Goal: Information Seeking & Learning: Learn about a topic

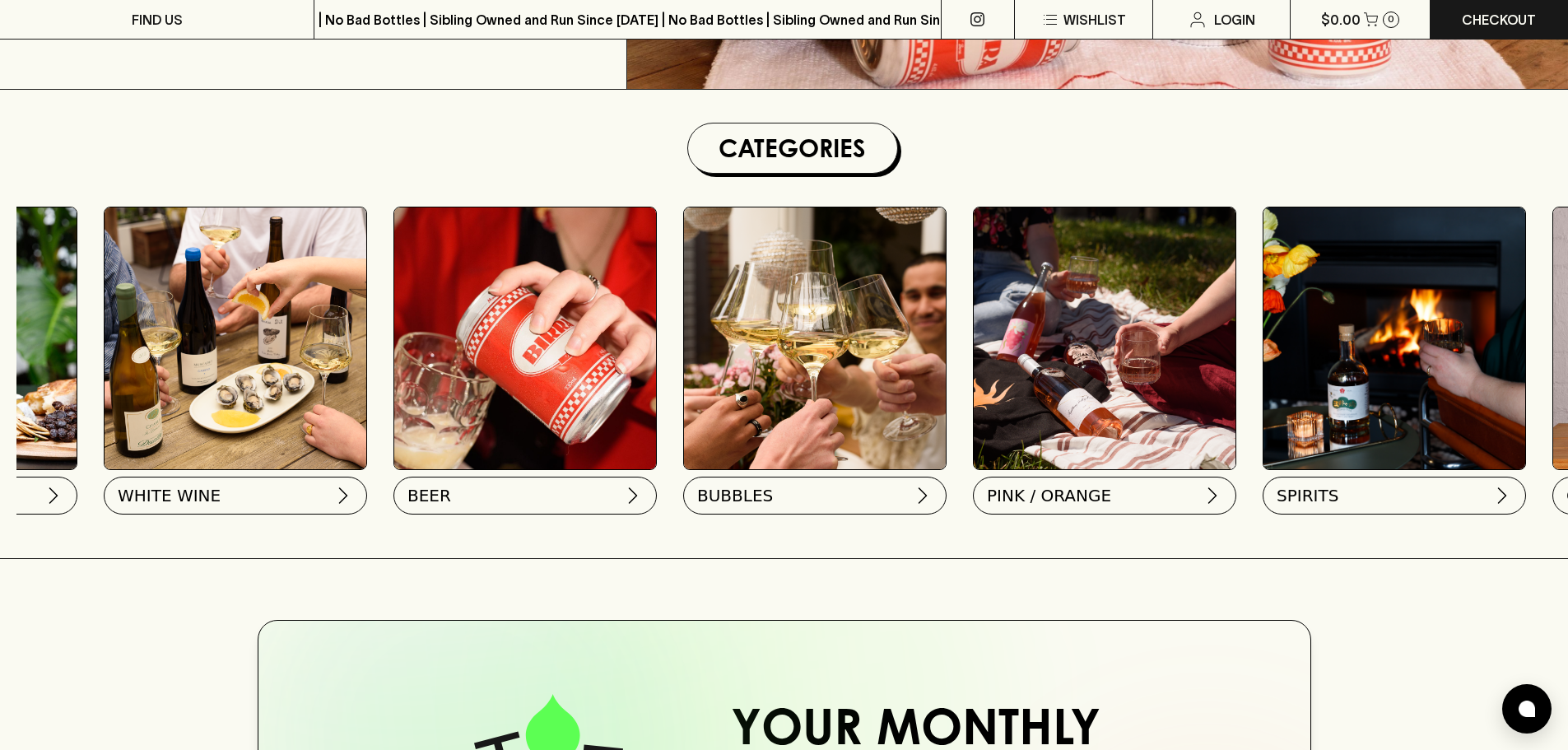
scroll to position [0, 258]
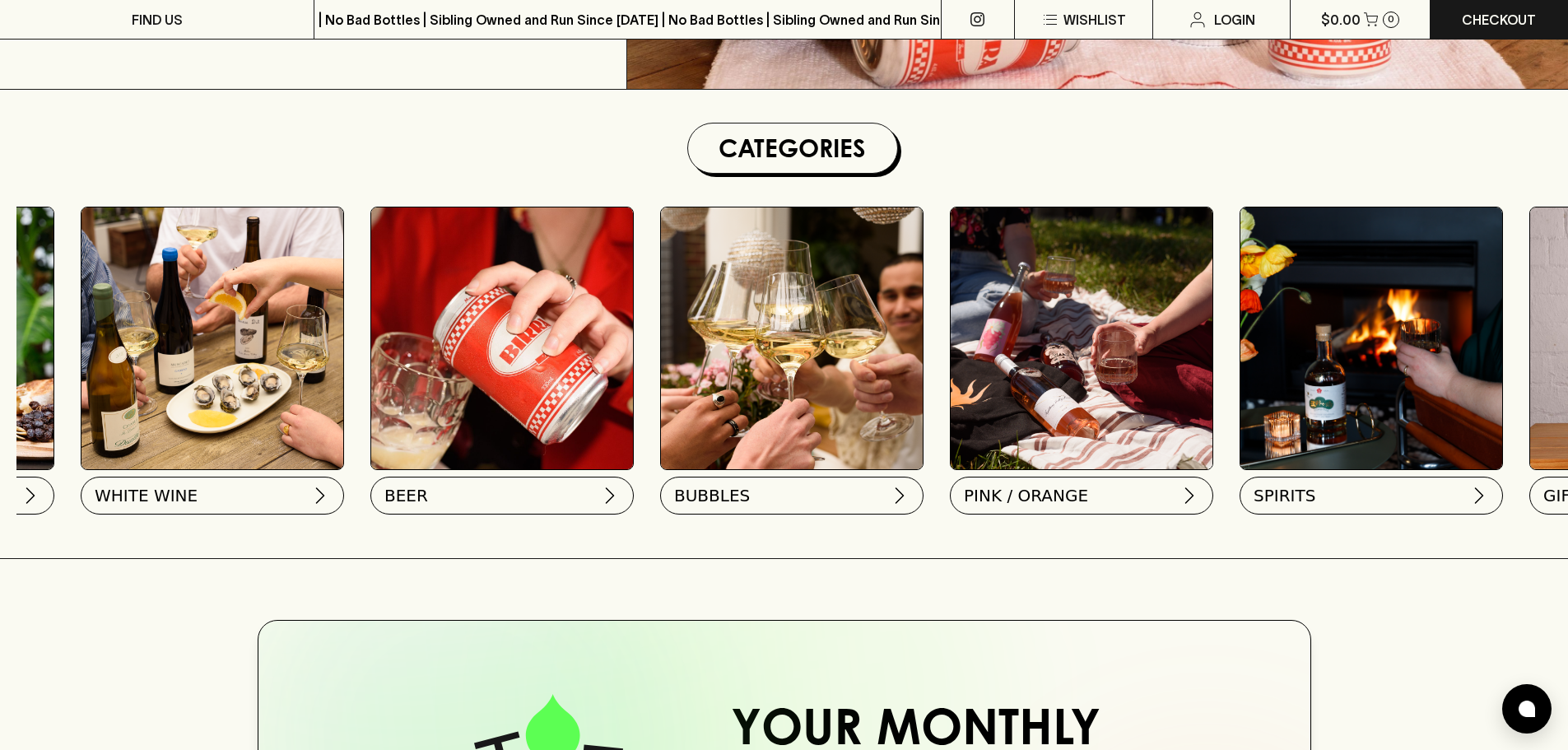
click at [1058, 396] on img at bounding box center [1081, 338] width 262 height 262
click at [1149, 498] on button "PINK / ORANGE" at bounding box center [1080, 492] width 264 height 38
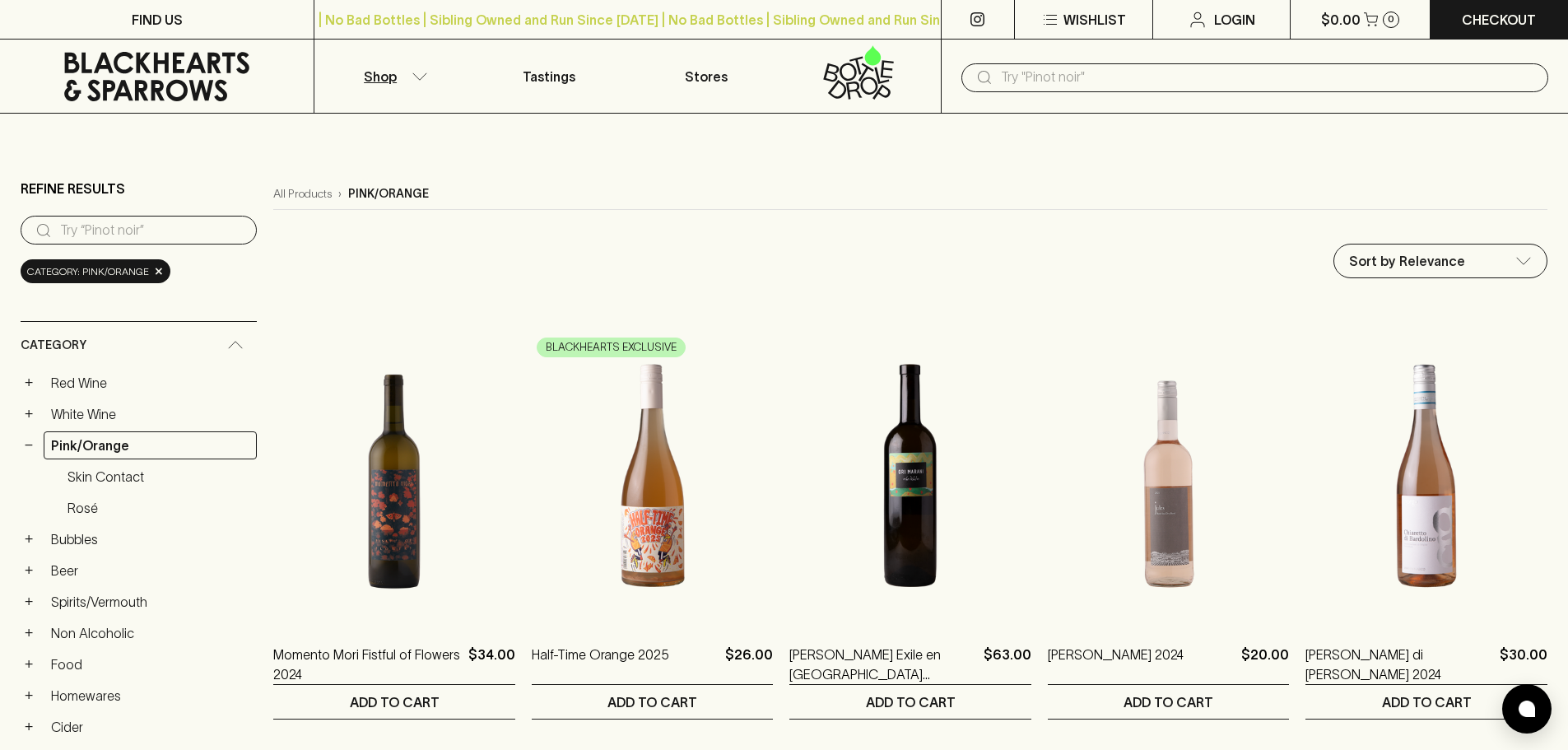
click at [128, 89] on icon at bounding box center [157, 77] width 185 height 50
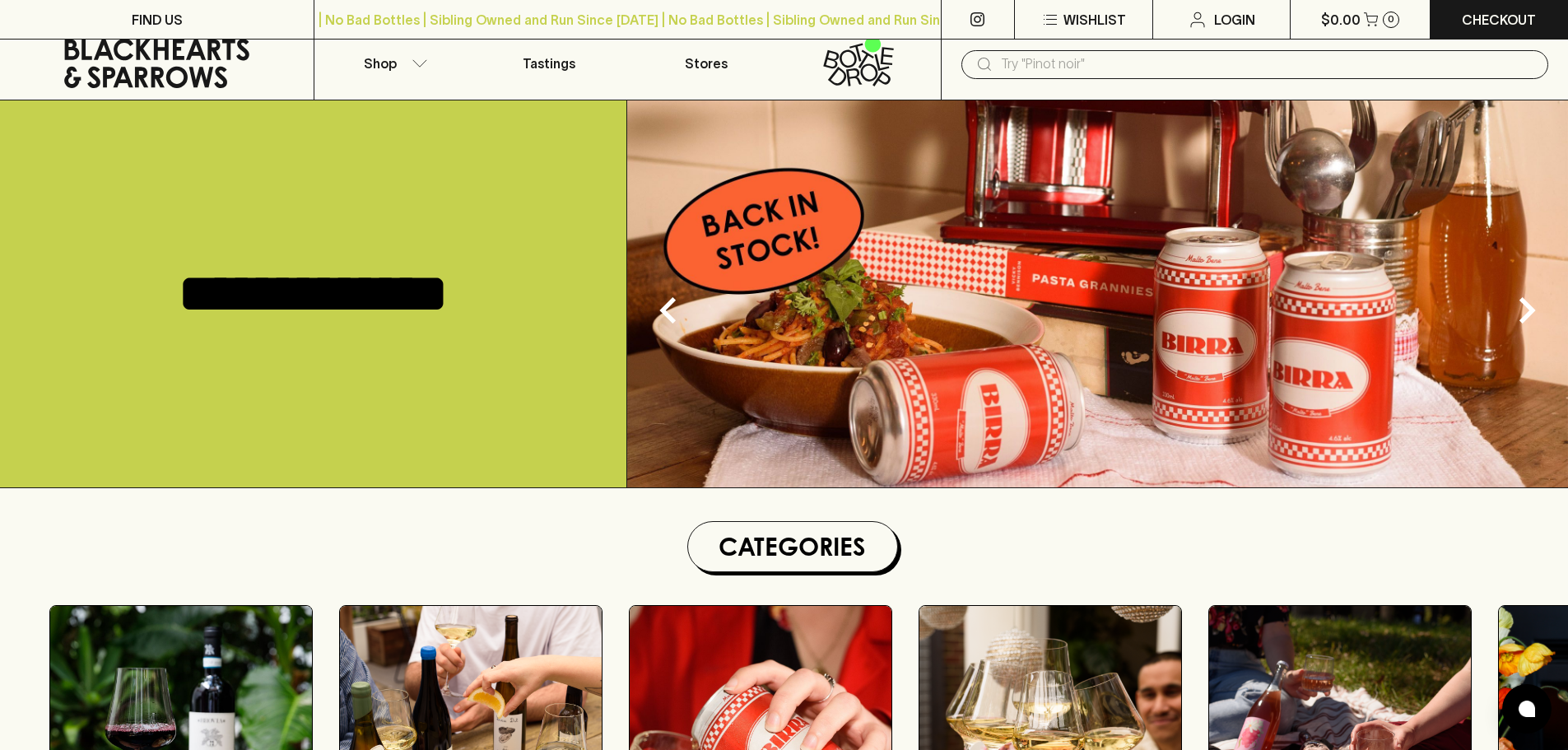
scroll to position [411, 0]
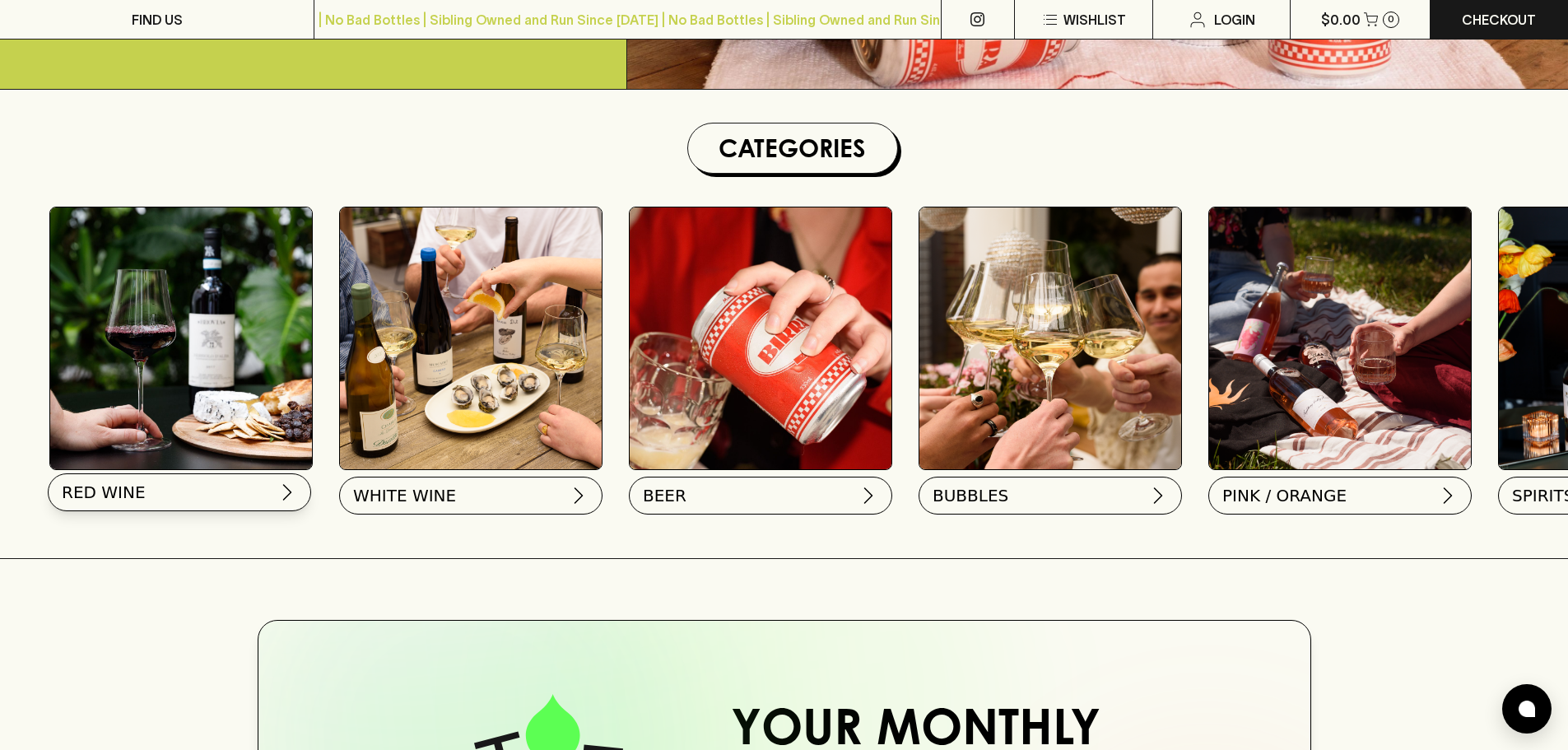
click at [214, 496] on button "RED WINE" at bounding box center [179, 492] width 264 height 38
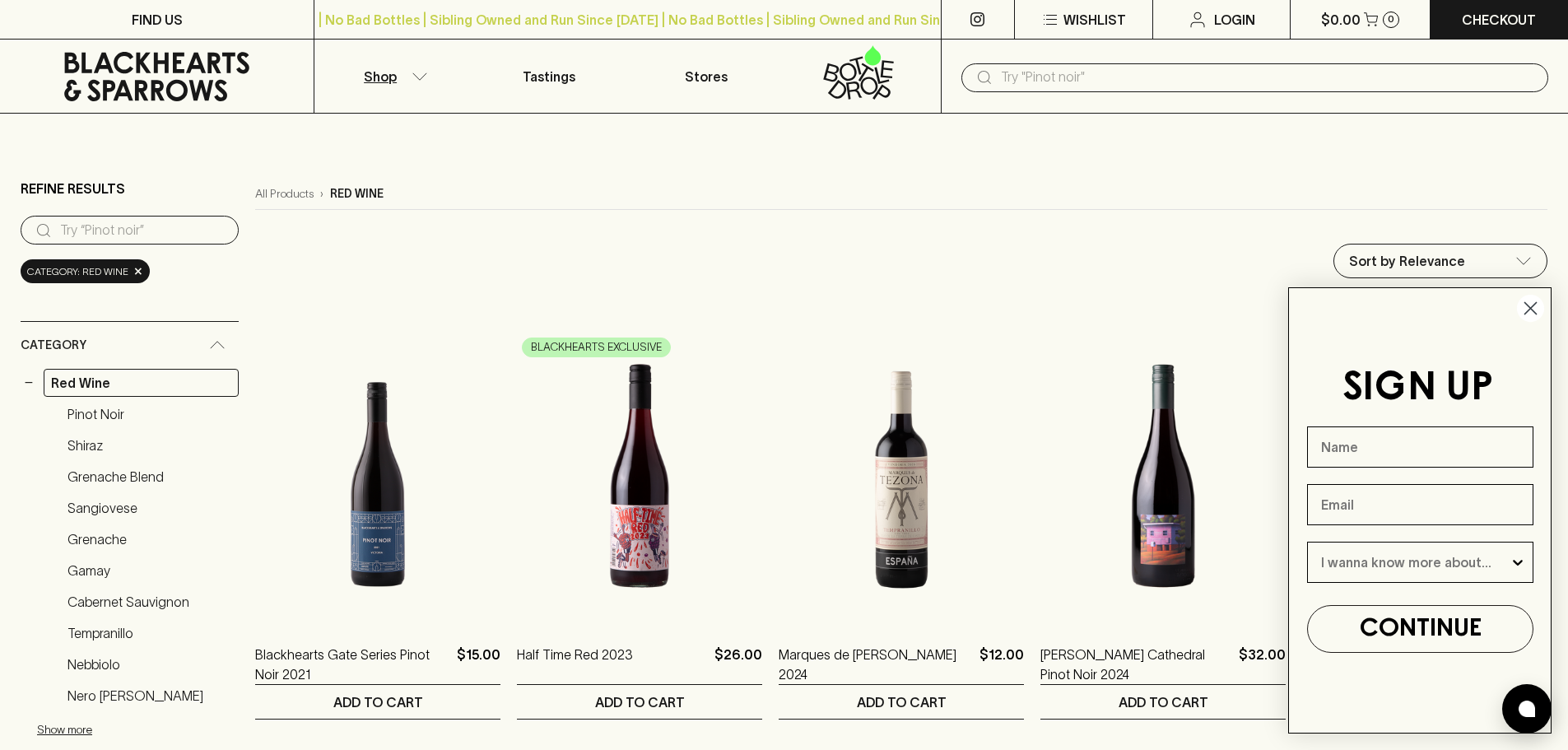
click at [1529, 303] on circle "Close dialog" at bounding box center [1531, 308] width 27 height 27
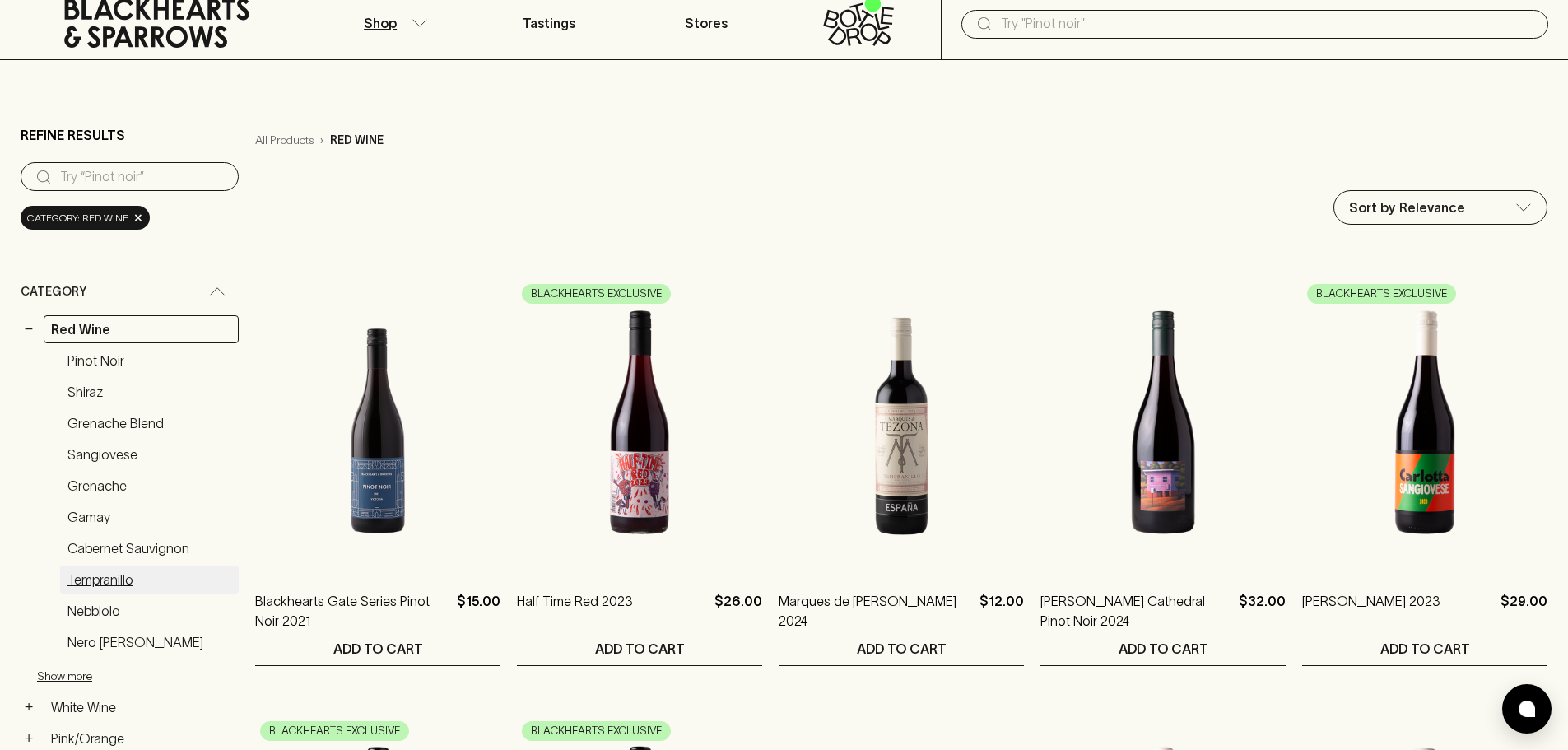
scroll to position [82, 0]
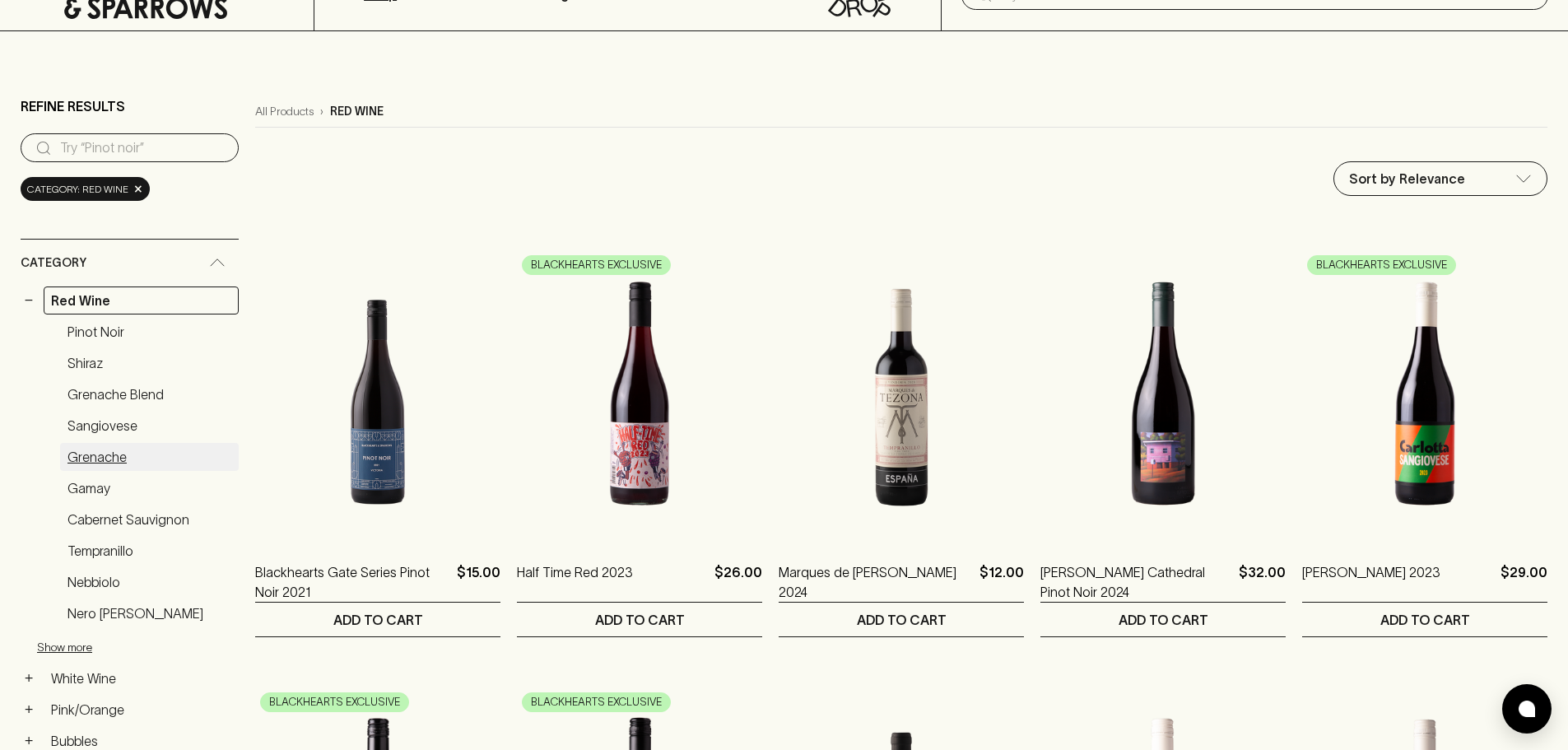
click at [119, 454] on link "Grenache" at bounding box center [149, 456] width 178 height 28
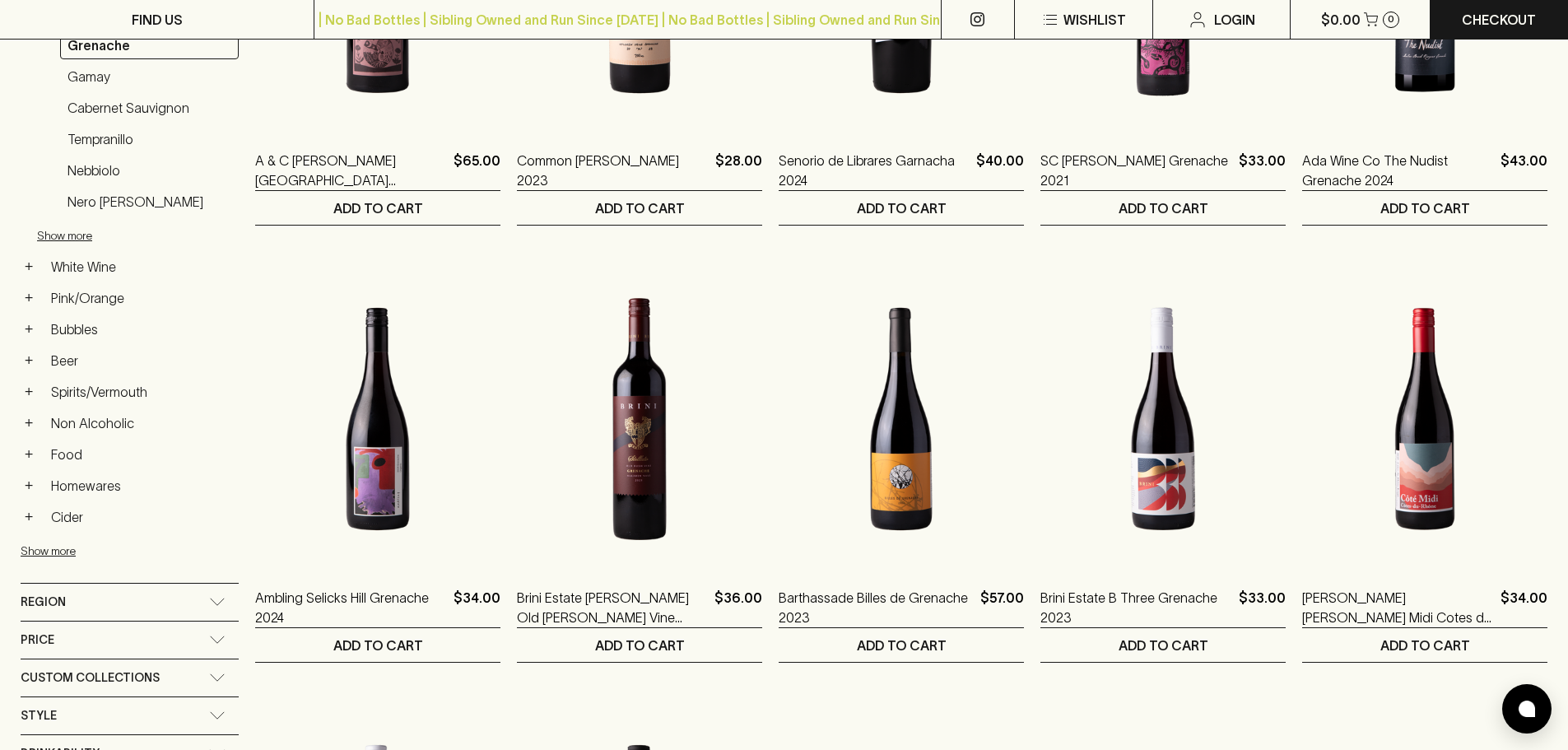
scroll to position [165, 0]
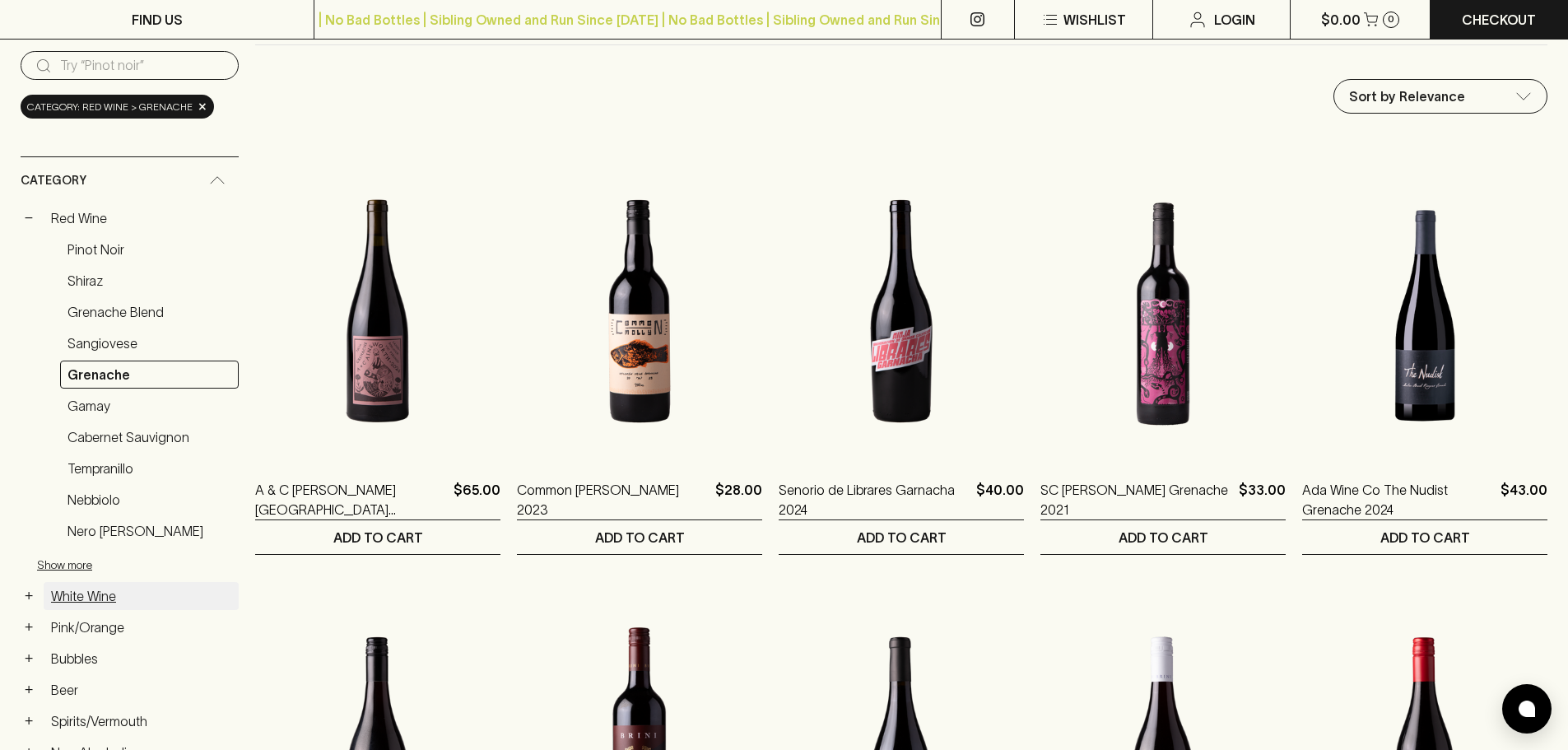
click at [101, 598] on link "White Wine" at bounding box center [140, 596] width 195 height 28
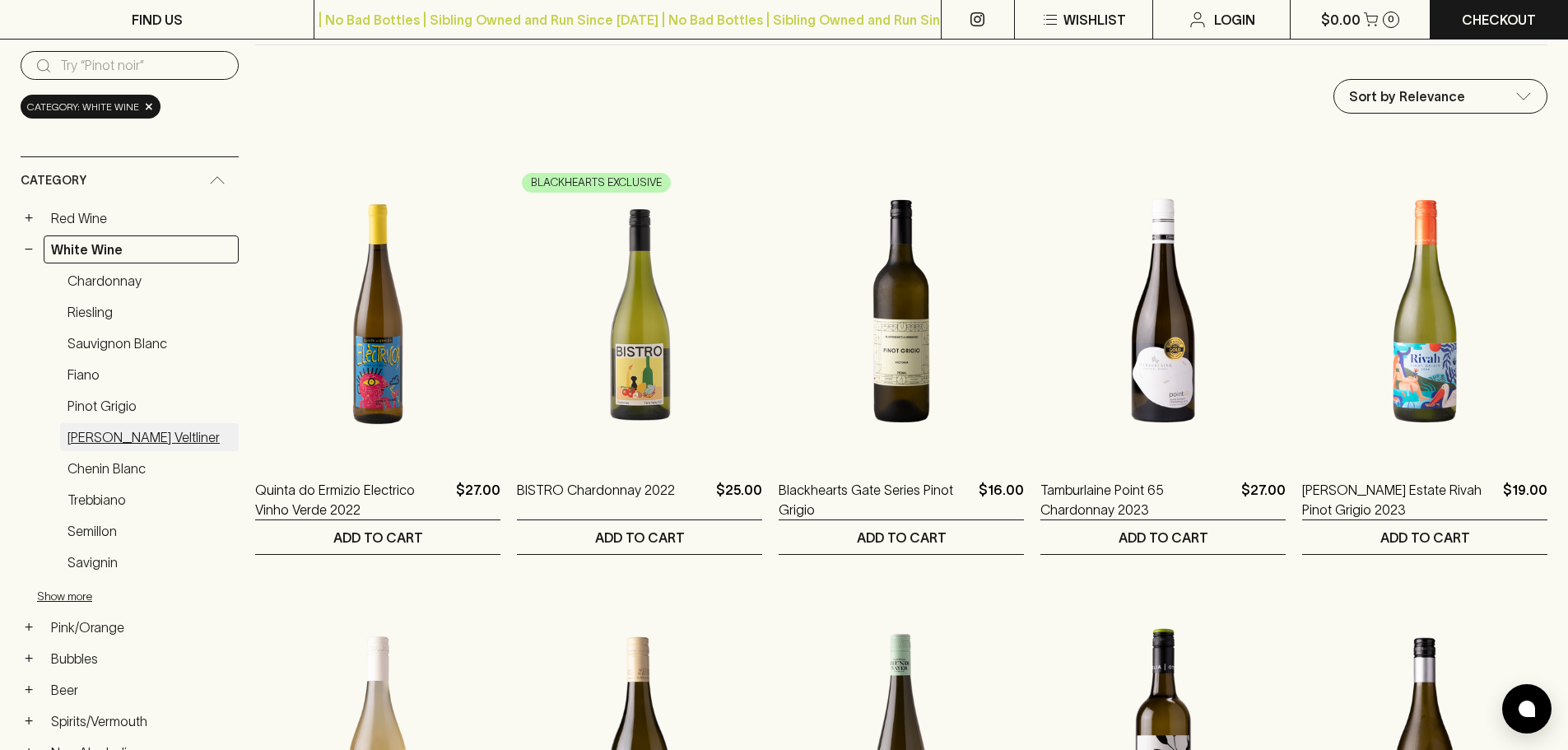
click at [128, 438] on link "Gruner Veltliner" at bounding box center [149, 437] width 178 height 28
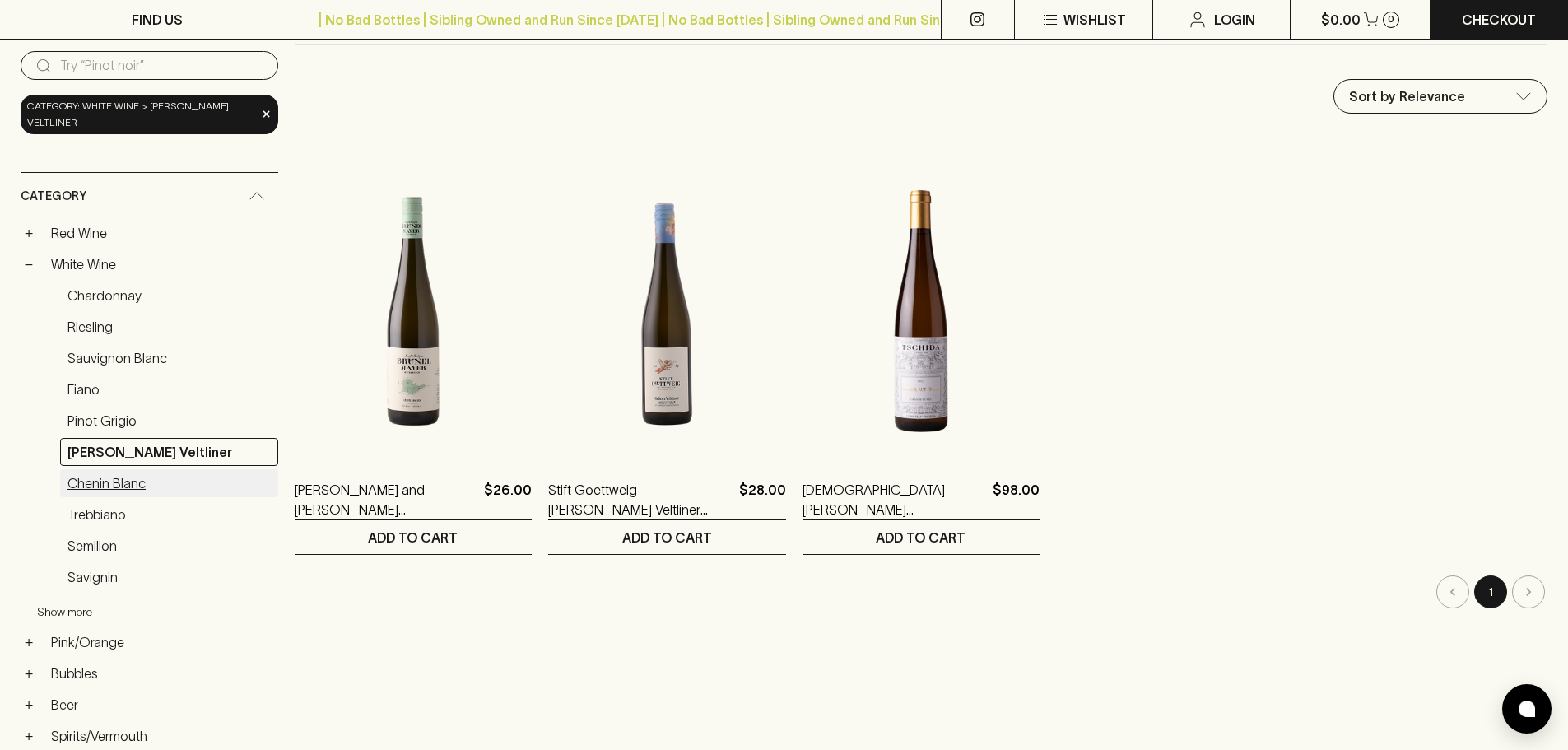
click at [116, 489] on link "Chenin Blanc" at bounding box center [169, 483] width 218 height 28
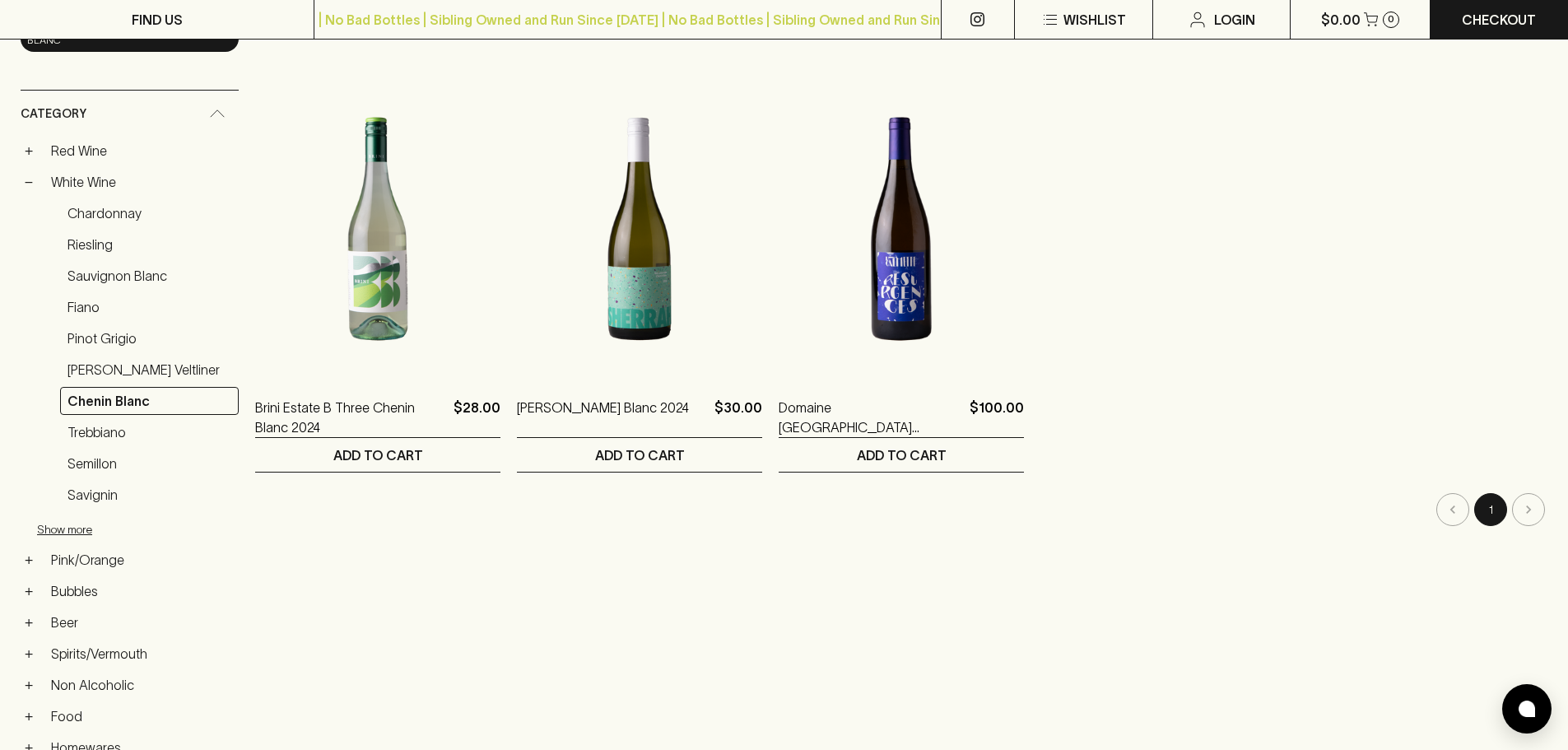
scroll to position [411, 0]
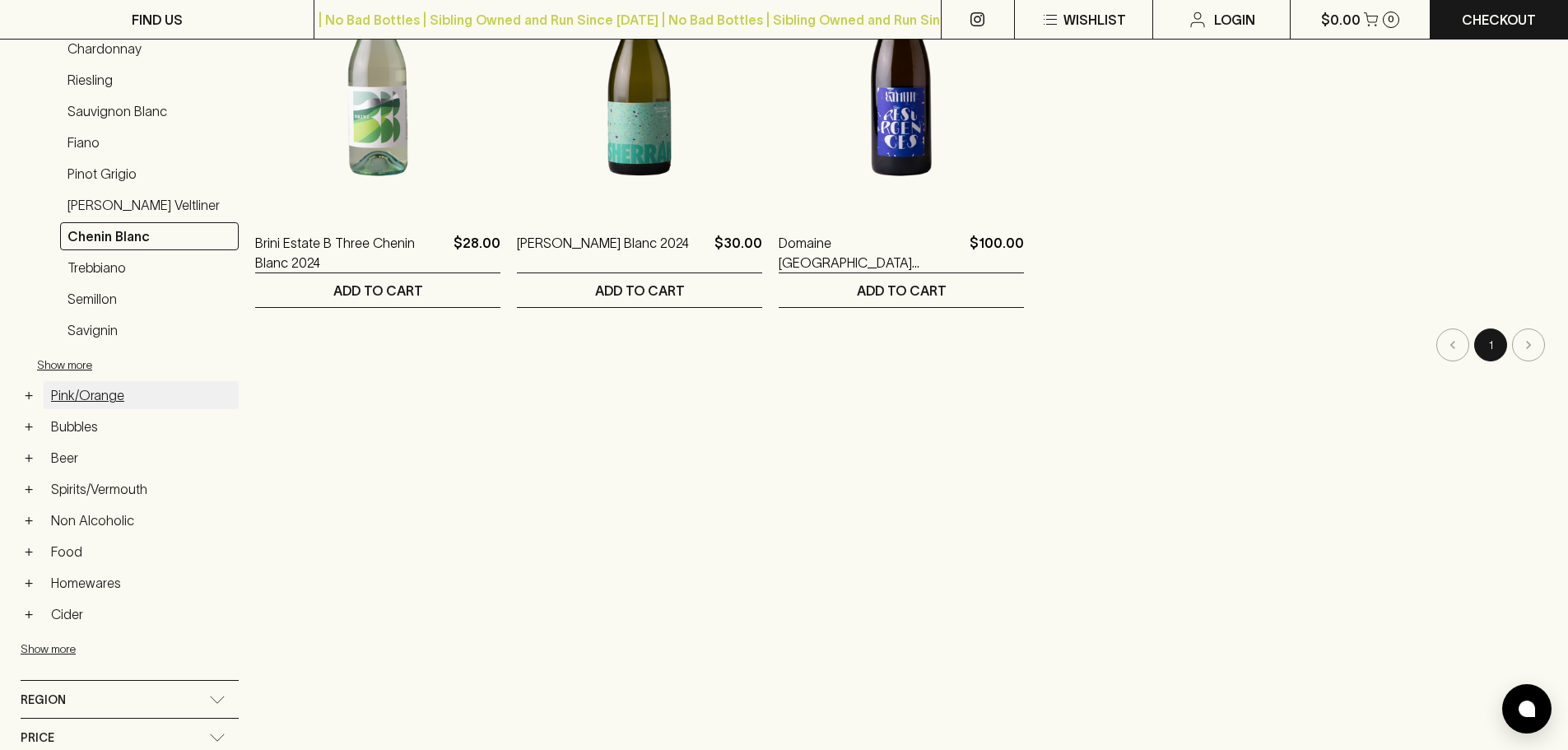
click at [105, 387] on link "Pink/Orange" at bounding box center [140, 394] width 195 height 28
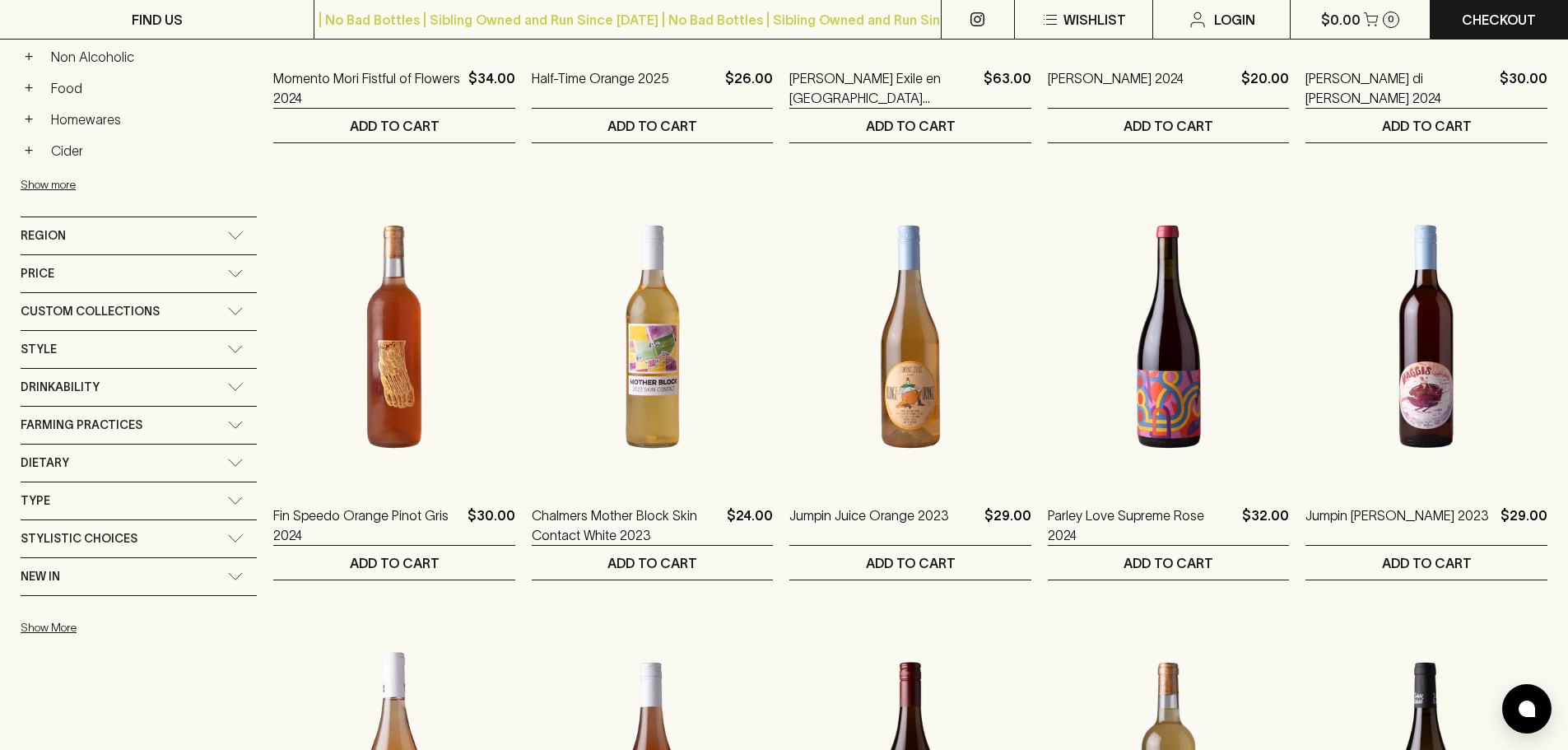
scroll to position [165, 0]
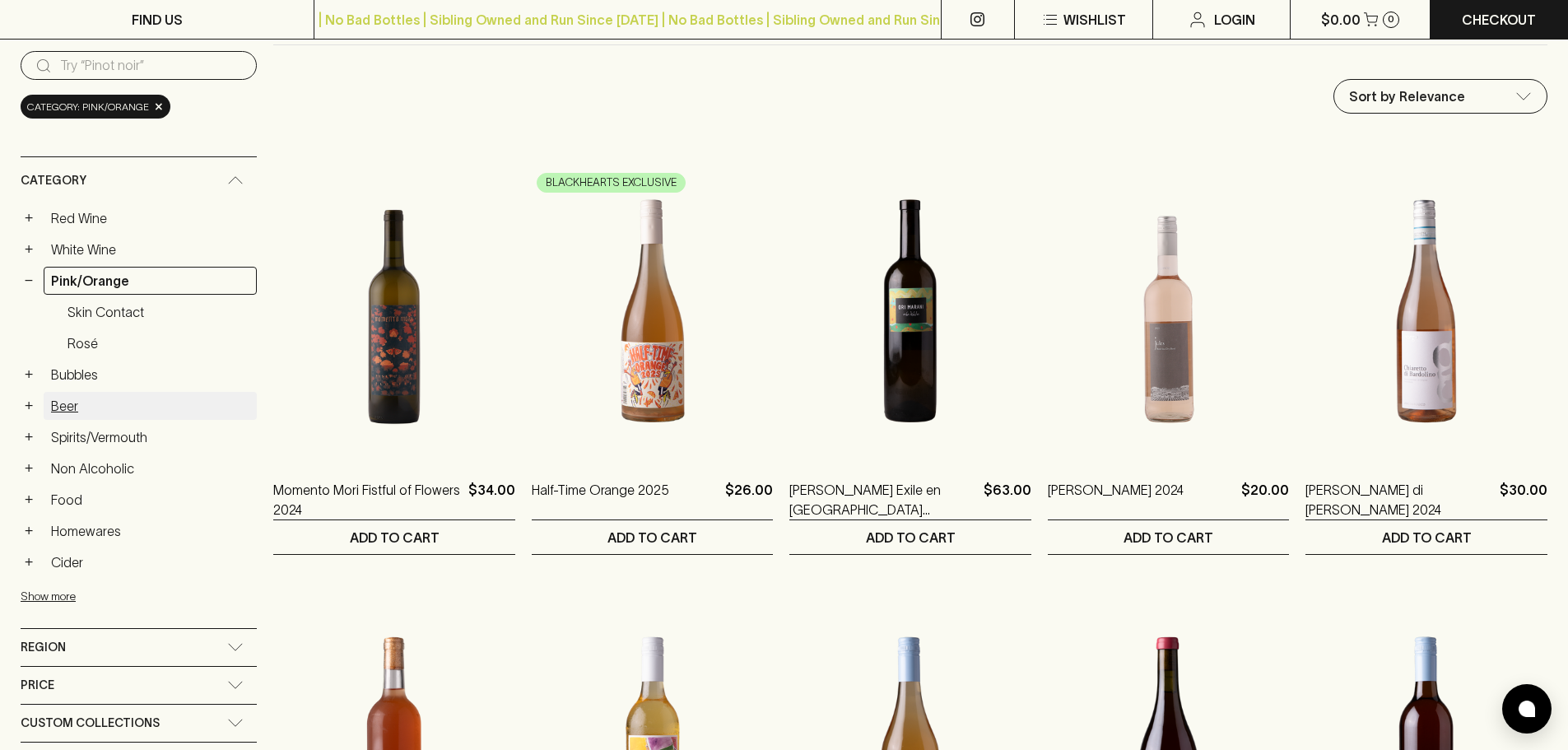
click at [59, 408] on link "Beer" at bounding box center [149, 405] width 213 height 28
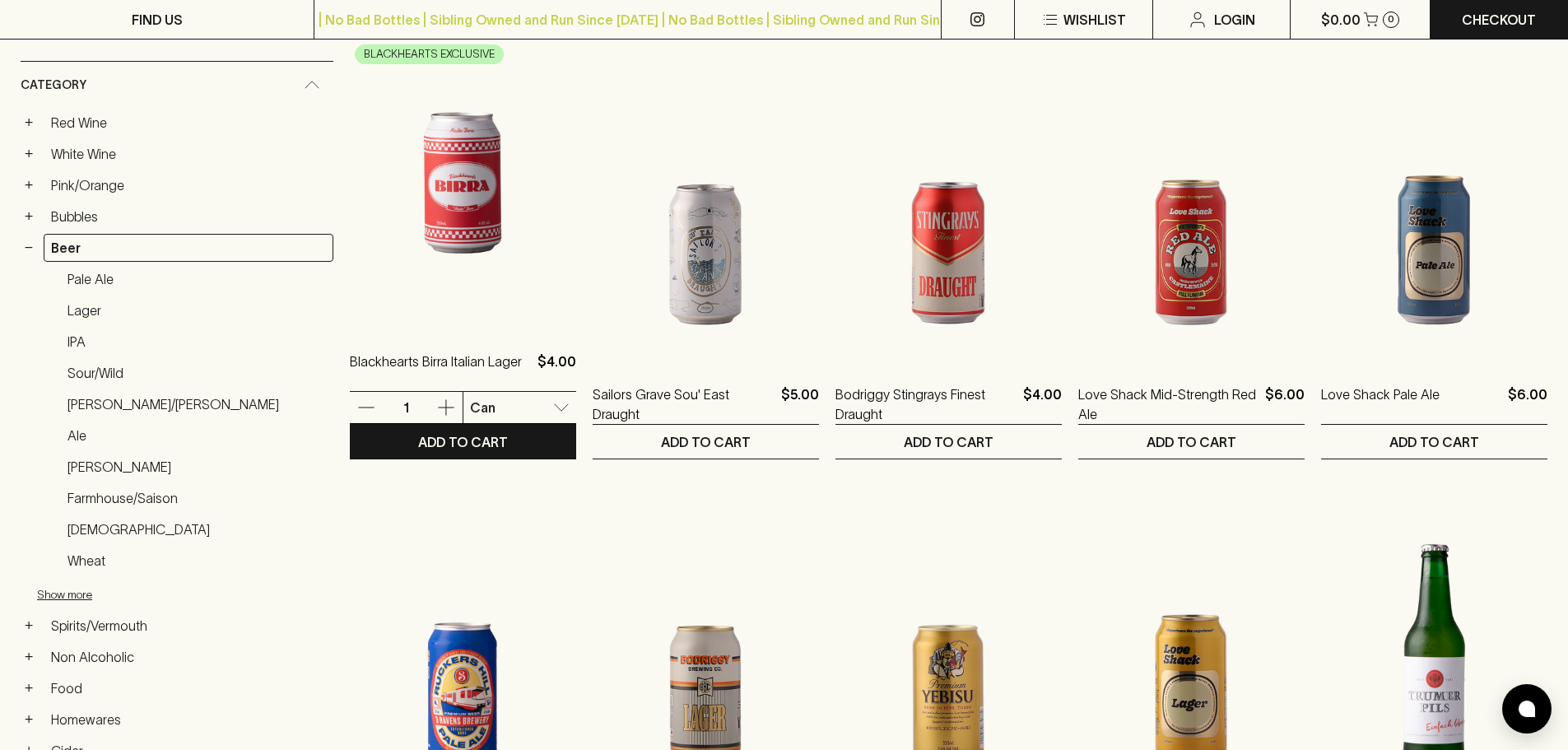
scroll to position [494, 0]
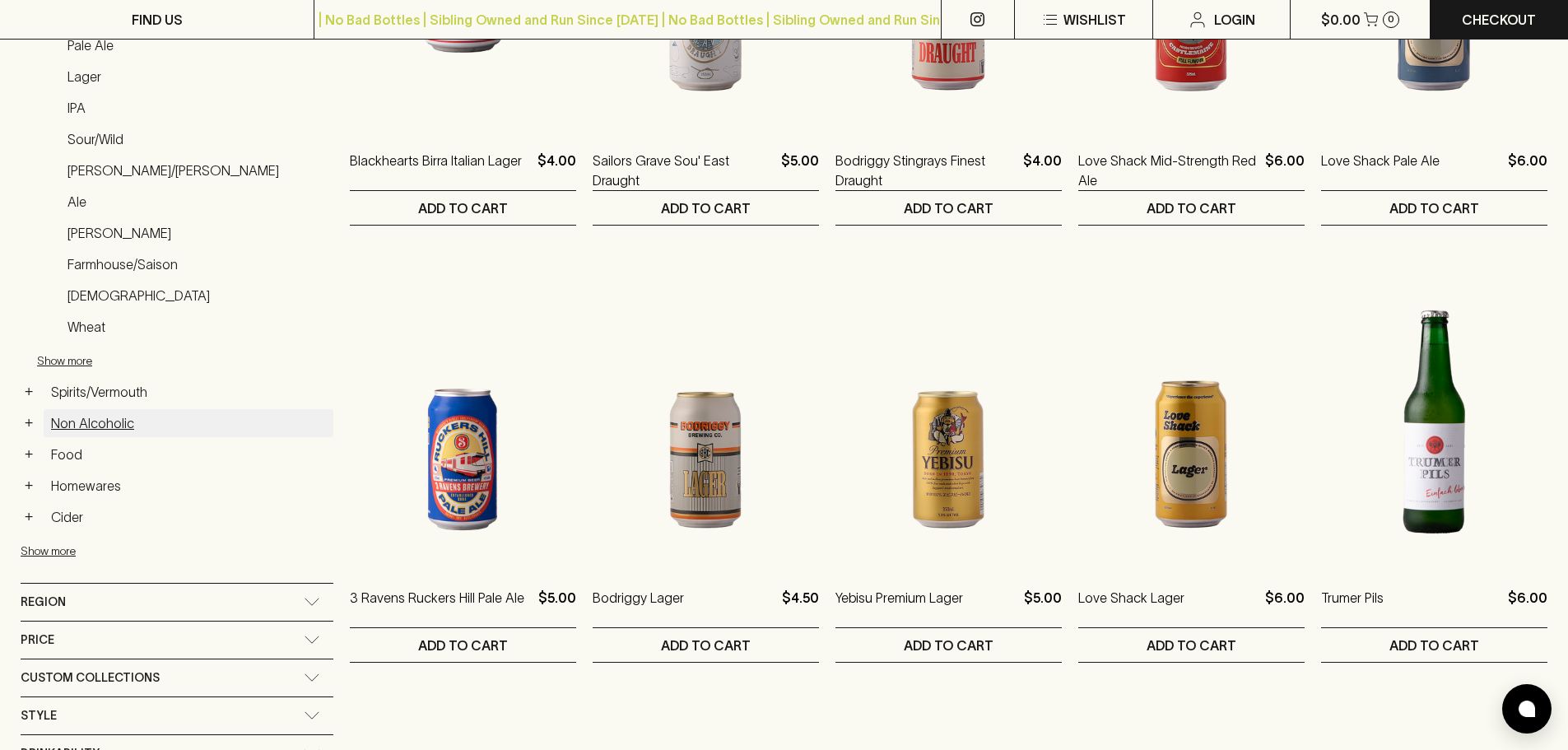
click at [93, 428] on link "Non Alcoholic" at bounding box center [188, 423] width 290 height 28
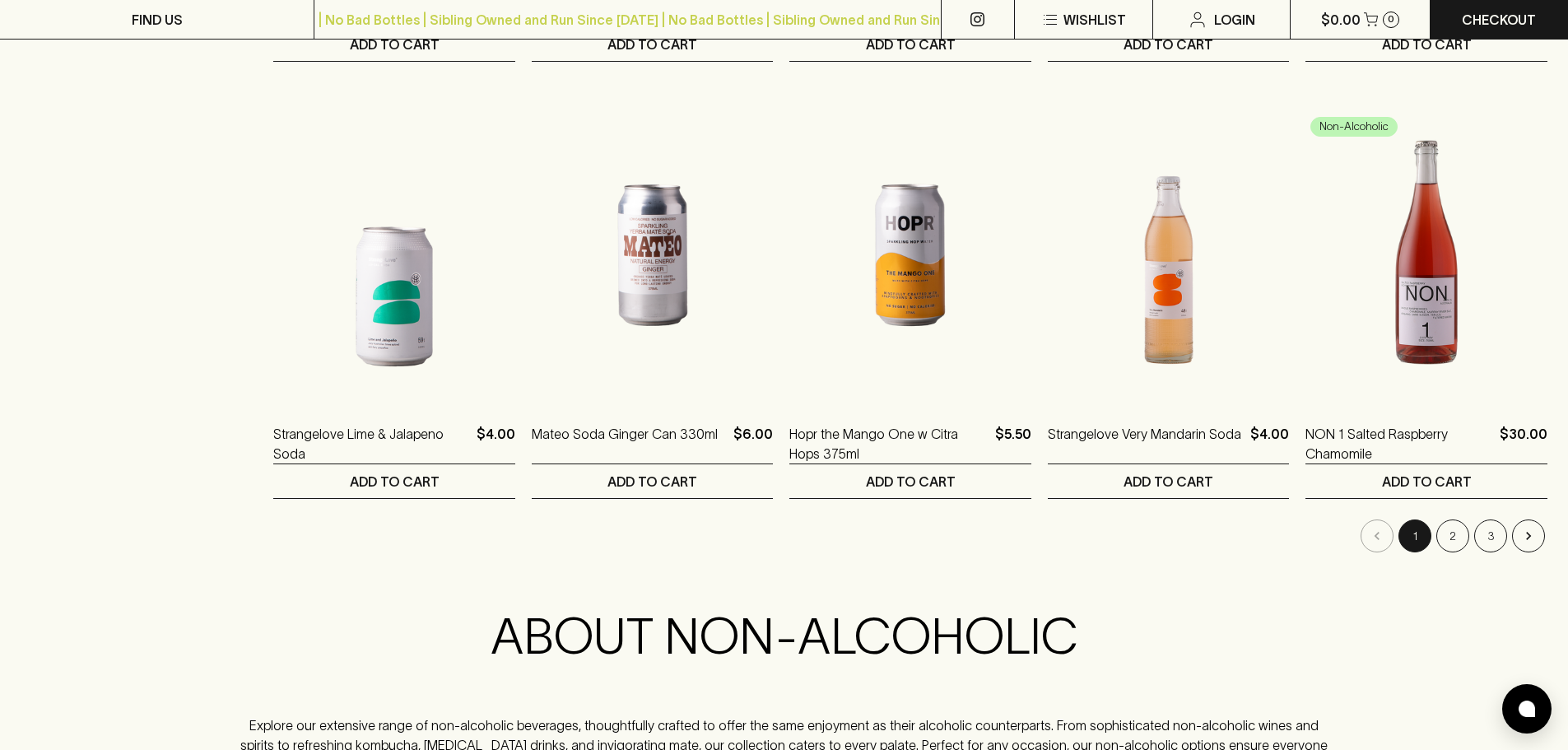
scroll to position [1565, 0]
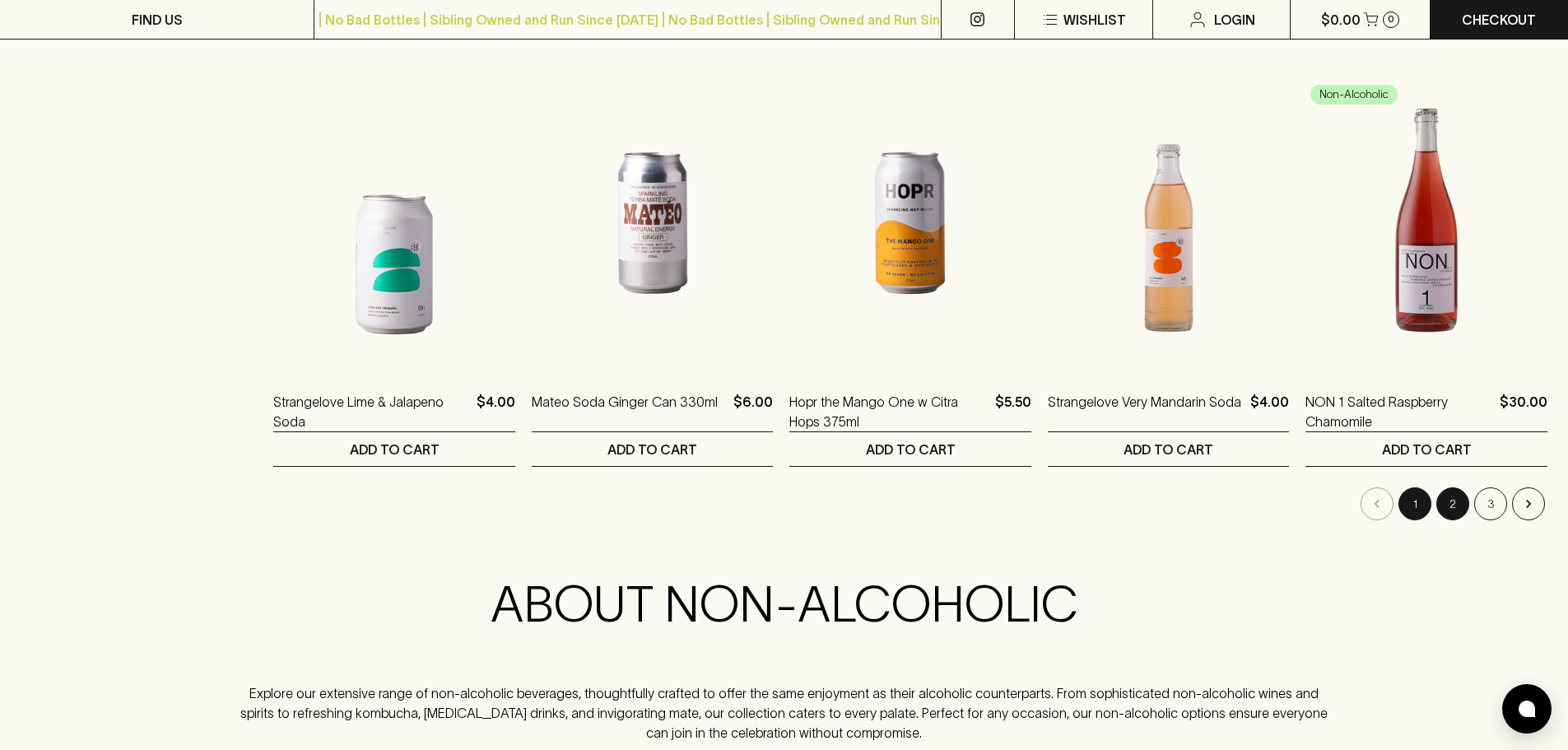
click at [1448, 506] on button "2" at bounding box center [1453, 503] width 33 height 33
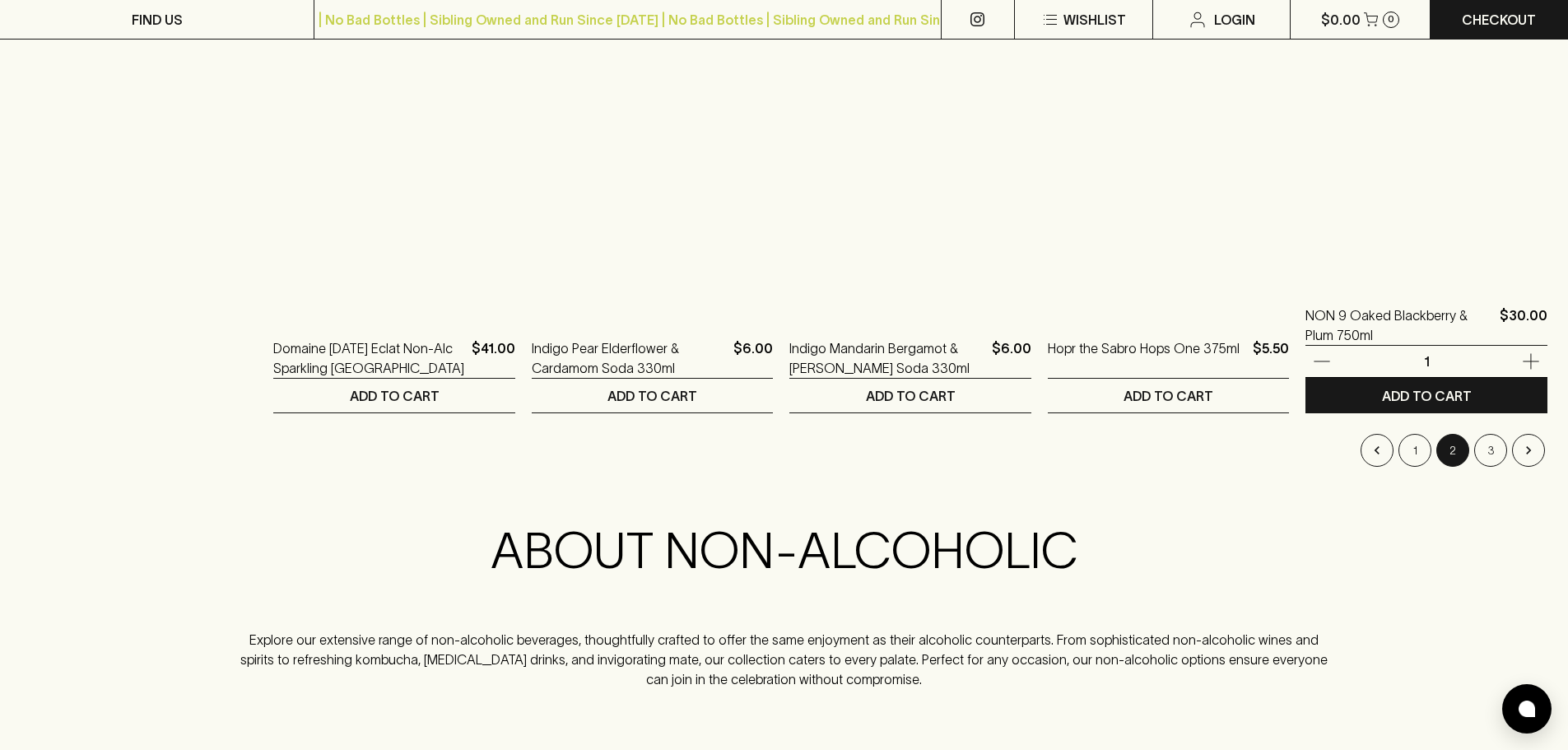
scroll to position [1647, 0]
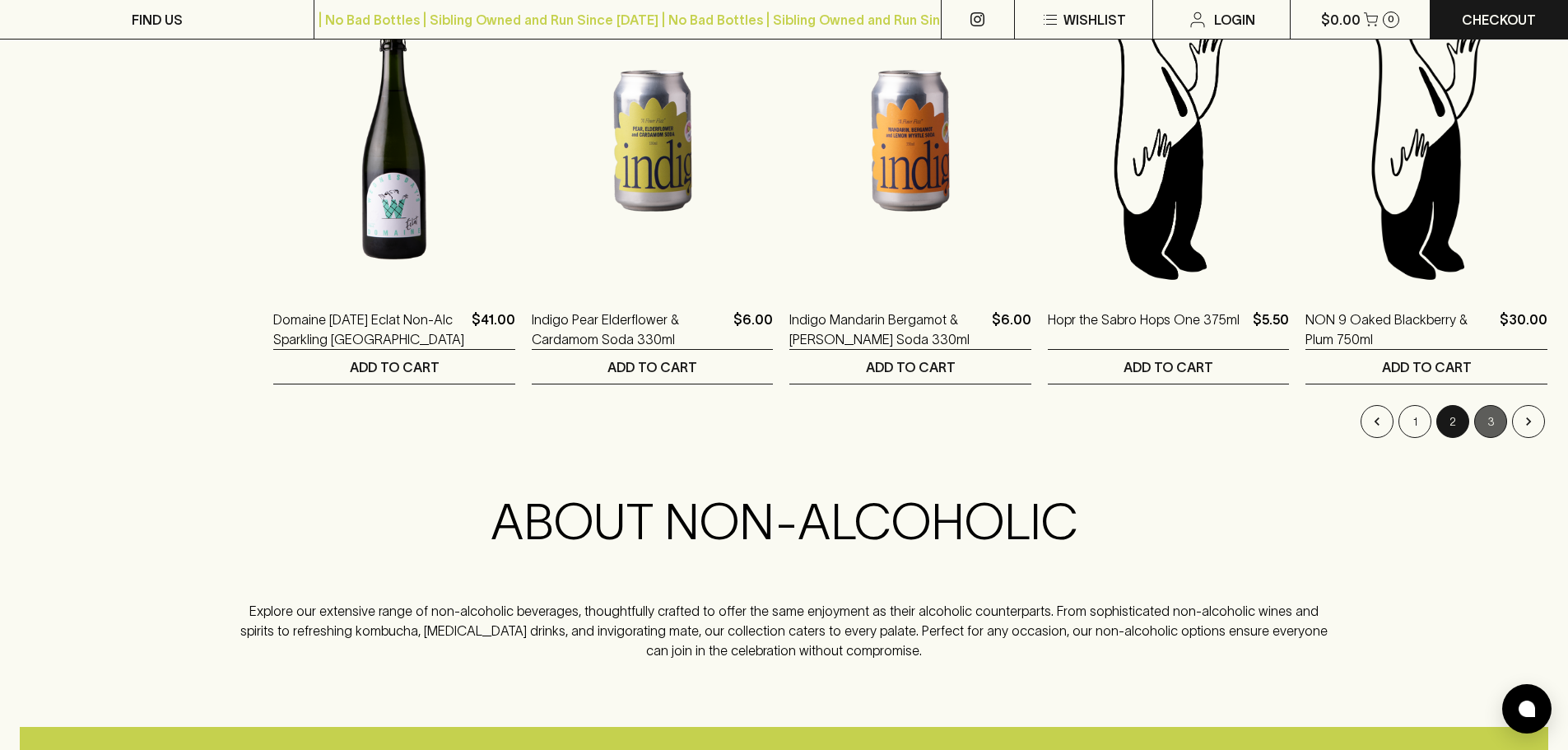
click at [1487, 424] on button "3" at bounding box center [1491, 421] width 33 height 33
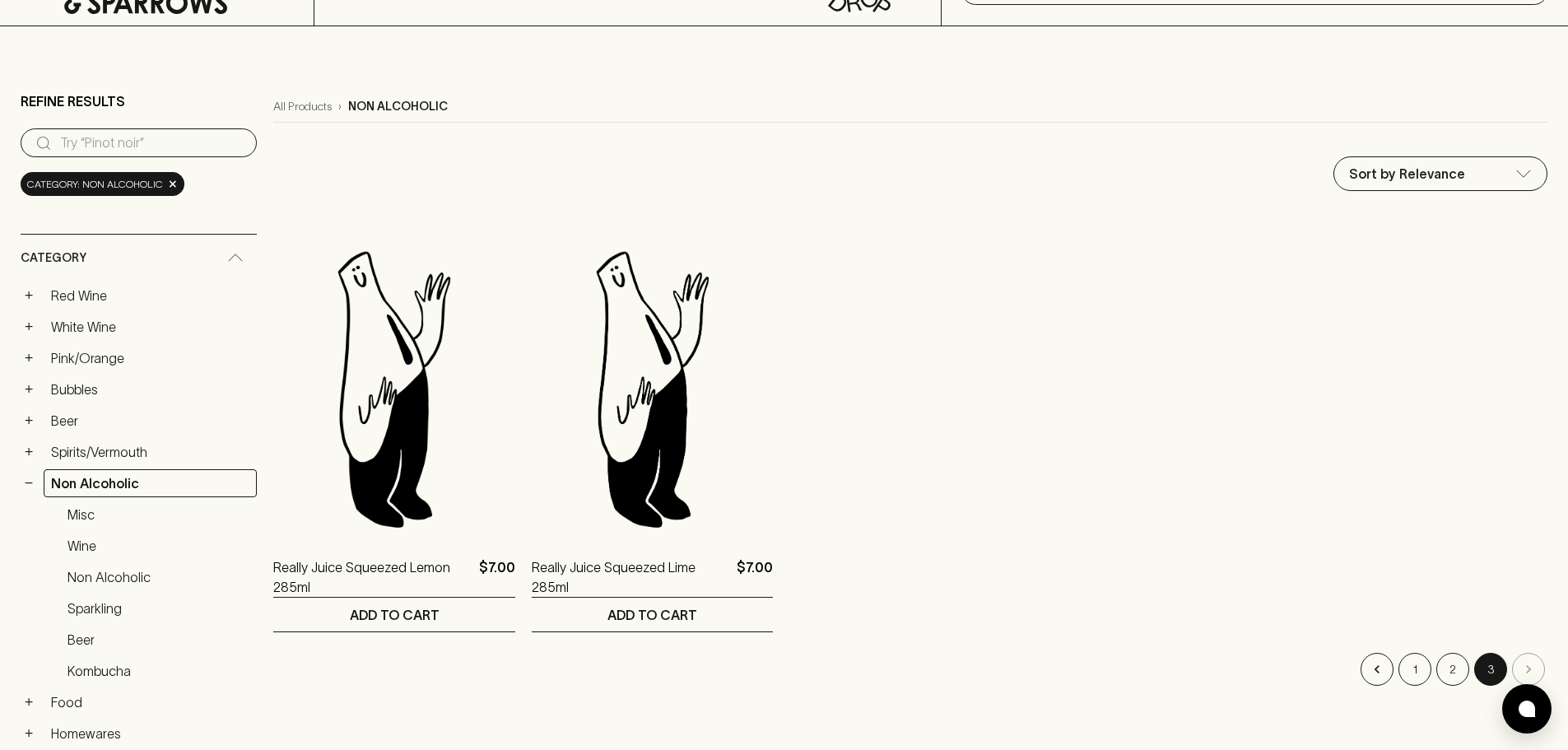
scroll to position [165, 0]
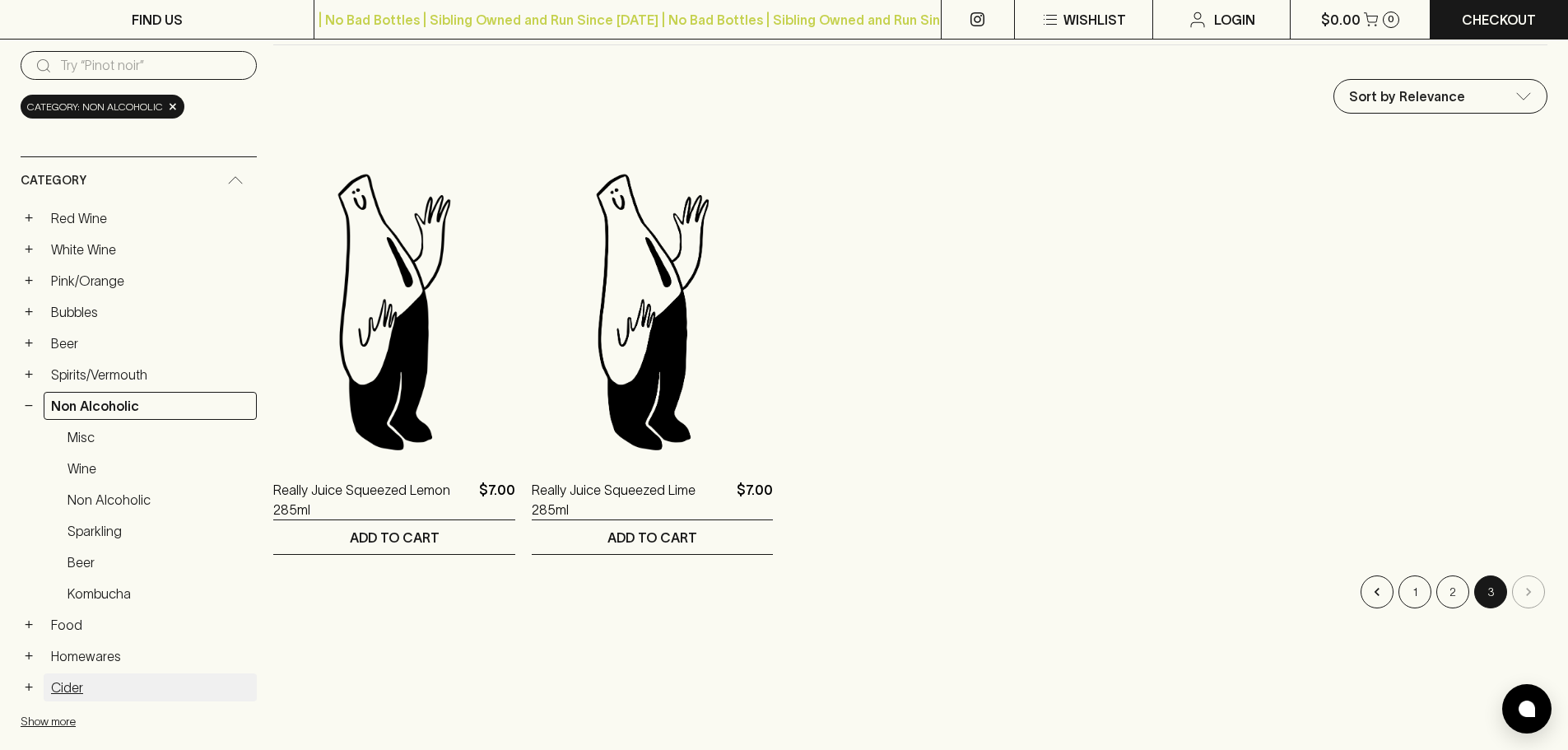
click at [64, 689] on link "Cider" at bounding box center [149, 687] width 213 height 28
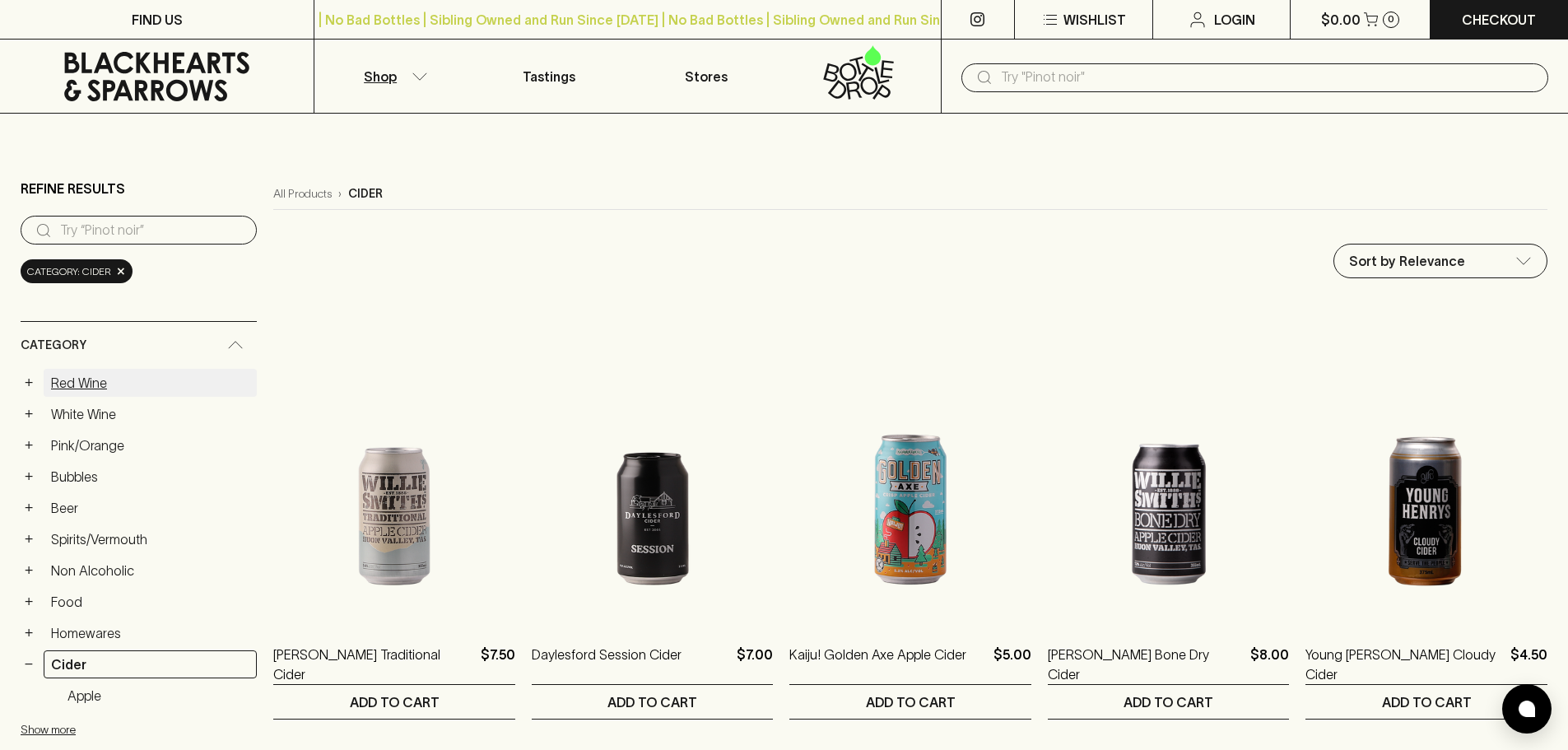
click at [95, 381] on link "Red Wine" at bounding box center [149, 383] width 213 height 28
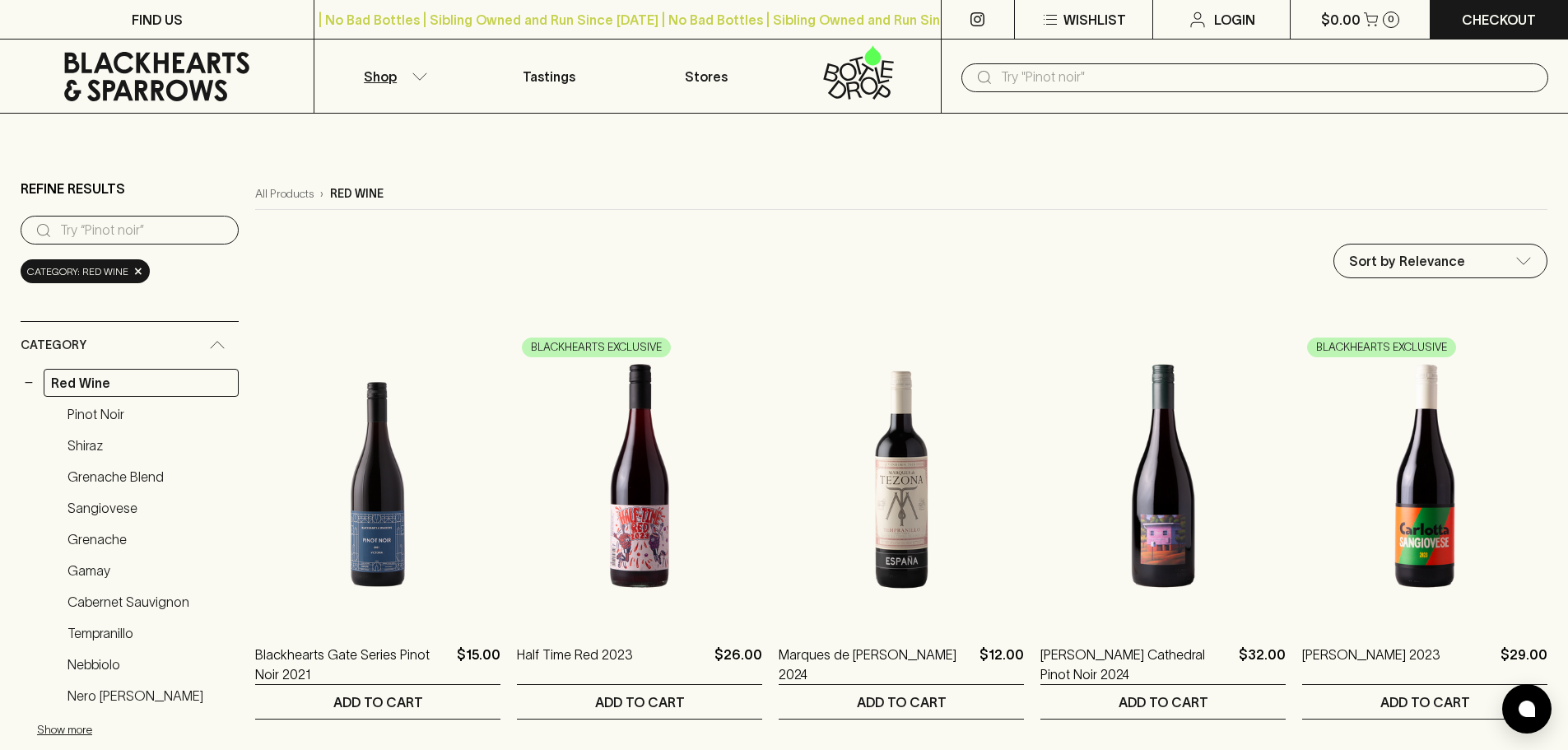
click at [179, 85] on icon at bounding box center [157, 77] width 289 height 50
